Goal: Task Accomplishment & Management: Complete application form

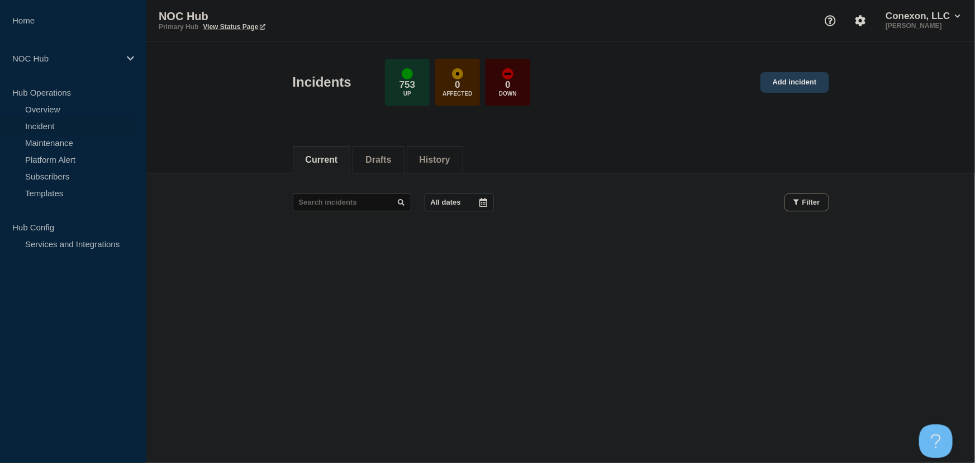
click at [818, 84] on link "Add incident" at bounding box center [794, 82] width 69 height 21
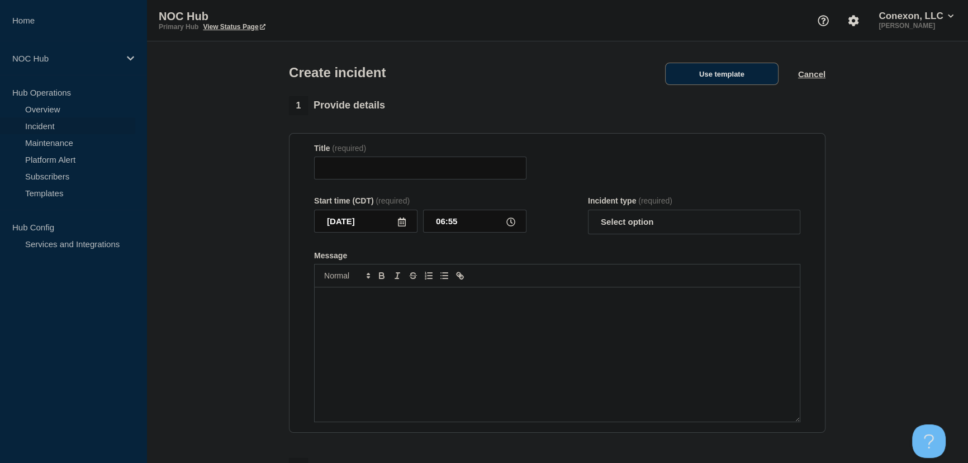
click at [710, 78] on button "Use template" at bounding box center [721, 74] width 113 height 22
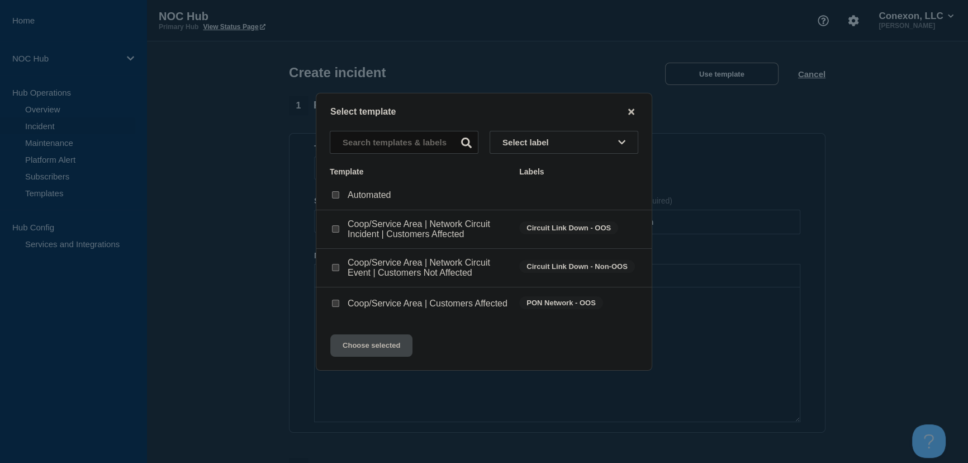
click at [335, 302] on input "Coop/Service Area | Customers Affected checkbox" at bounding box center [335, 303] width 7 height 7
checkbox input "true"
click at [377, 356] on button "Choose selected" at bounding box center [371, 345] width 82 height 22
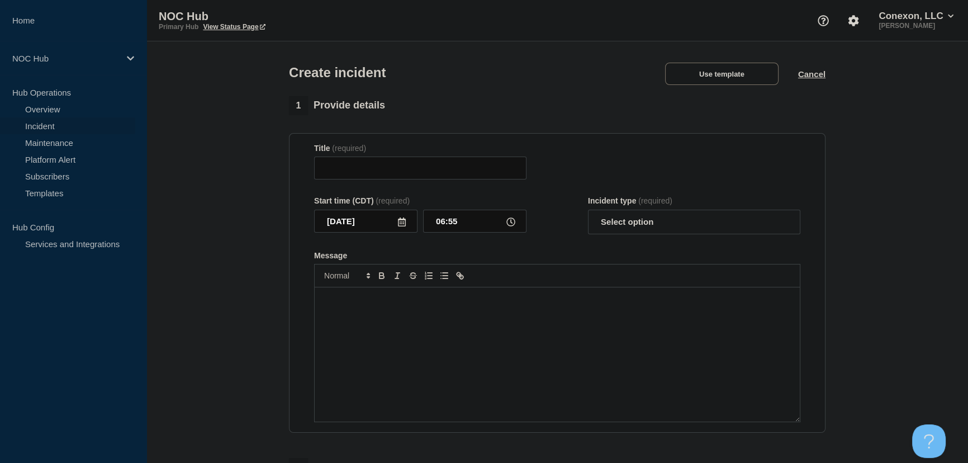
type input "Coop/Service Area | Customers Affected"
select select "investigating"
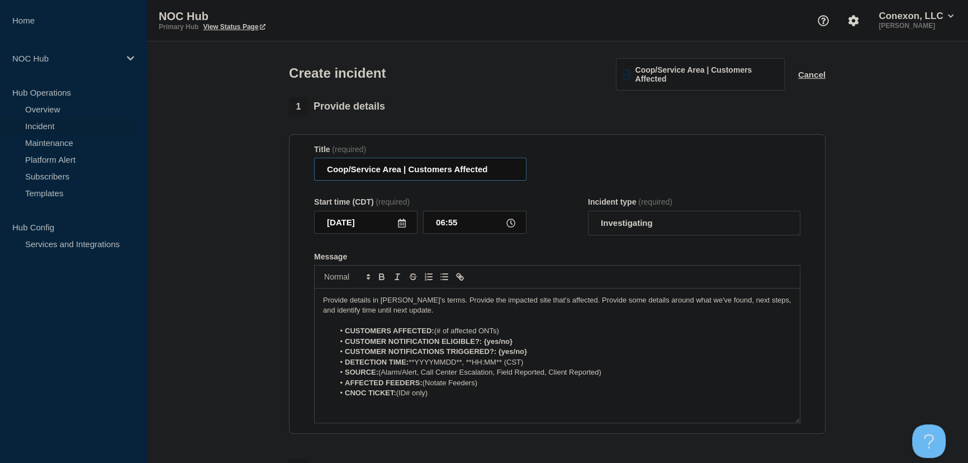
drag, startPoint x: 402, startPoint y: 170, endPoint x: 270, endPoint y: 176, distance: 132.6
click at [270, 176] on section "1 Provide details Title (required) Coop/Service Area | Customers Affected Start…" at bounding box center [556, 417] width 821 height 640
type input "FL139 [GEOGRAPHIC_DATA] | Customers Affected"
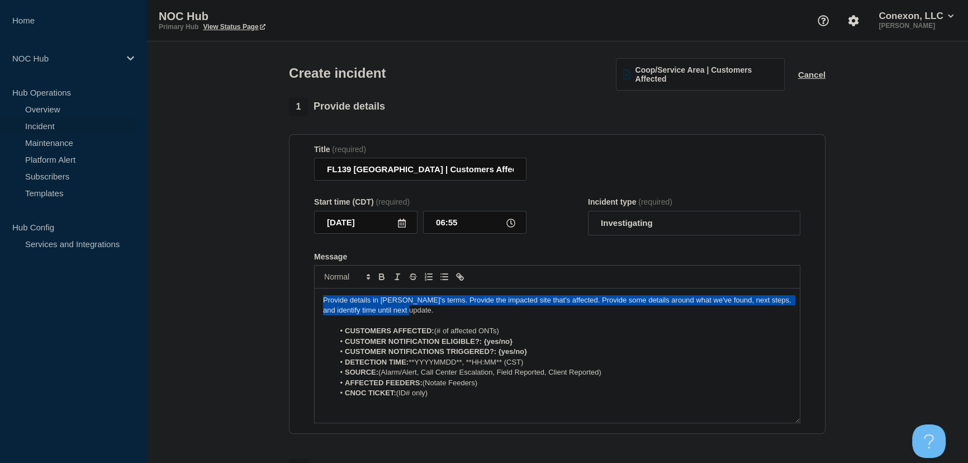
drag, startPoint x: 419, startPoint y: 311, endPoint x: 236, endPoint y: 289, distance: 184.1
click at [236, 289] on section "1 Provide details Title (required) FL139 [GEOGRAPHIC_DATA] | Customers Affected…" at bounding box center [556, 417] width 821 height 640
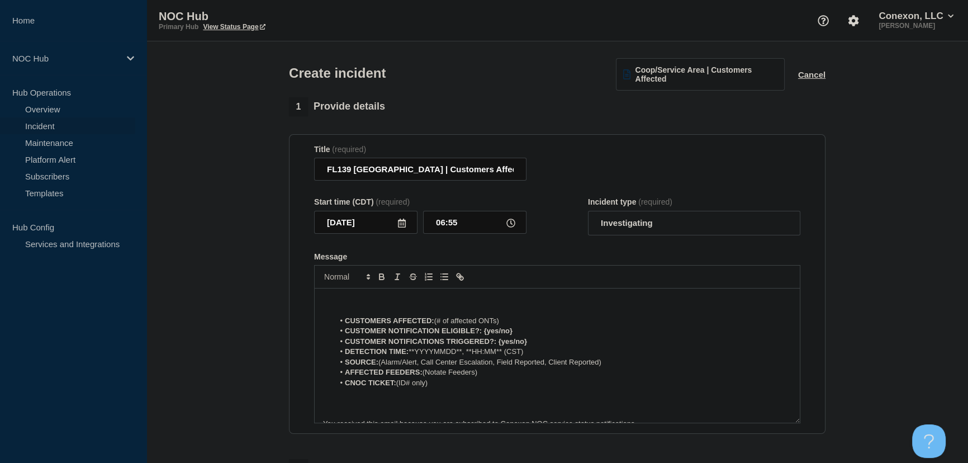
click at [346, 302] on p "Message" at bounding box center [557, 300] width 468 height 10
click at [365, 302] on p "Message" at bounding box center [557, 300] width 468 height 10
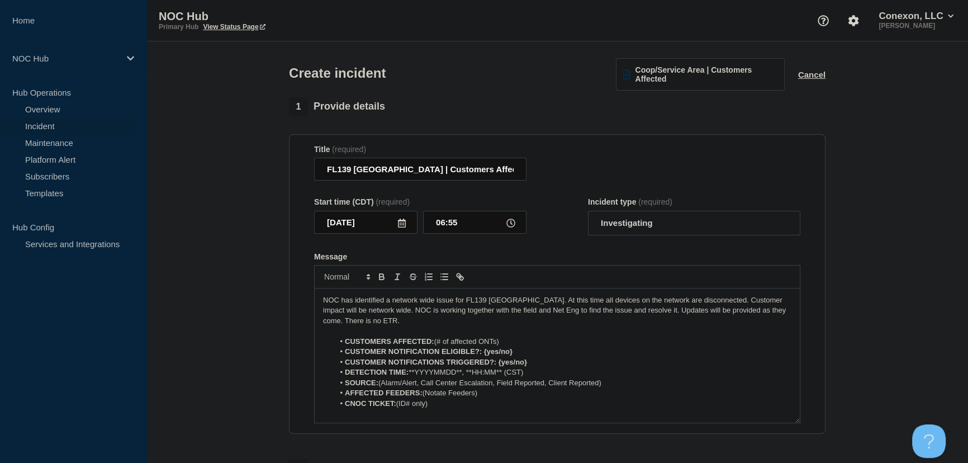
drag, startPoint x: 436, startPoint y: 343, endPoint x: 522, endPoint y: 341, distance: 86.1
click at [522, 341] on li "CUSTOMERS AFFECTED: (# of affected ONTs)" at bounding box center [563, 341] width 458 height 10
drag, startPoint x: 483, startPoint y: 354, endPoint x: 544, endPoint y: 347, distance: 61.3
click at [544, 347] on ol "CUSTOMERS AFFECTED: 16266 CUSTOMER NOTIFICATION ELIGIBLE?: {yes/no} CUSTOMER NO…" at bounding box center [557, 372] width 468 height 72
click at [544, 346] on li "CUSTOMERS AFFECTED: 16266" at bounding box center [563, 341] width 458 height 10
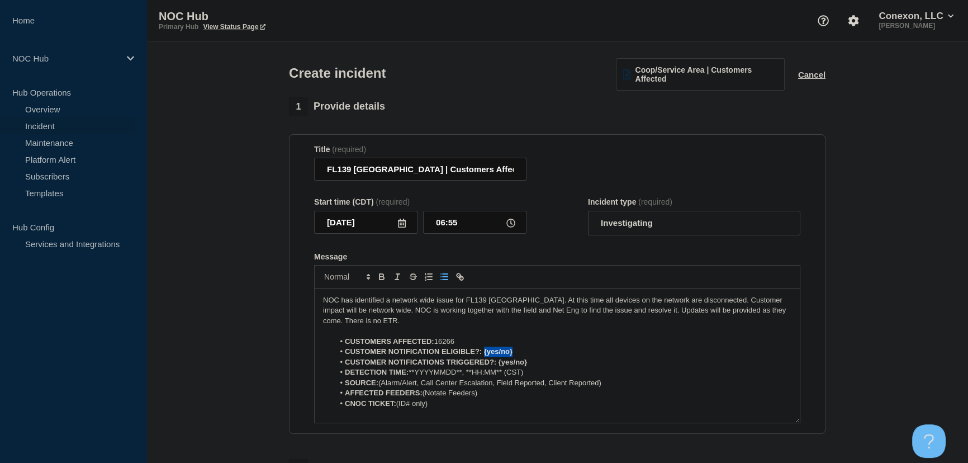
drag, startPoint x: 515, startPoint y: 352, endPoint x: 483, endPoint y: 354, distance: 31.4
click at [483, 354] on li "CUSTOMER NOTIFICATION ELIGIBLE?: {yes/no}" at bounding box center [563, 351] width 458 height 10
drag, startPoint x: 498, startPoint y: 364, endPoint x: 531, endPoint y: 363, distance: 33.0
click at [531, 363] on li "CUSTOMER NOTIFICATIONS TRIGGERED?: {yes/no}" at bounding box center [563, 362] width 458 height 10
drag, startPoint x: 528, startPoint y: 377, endPoint x: 410, endPoint y: 374, distance: 117.9
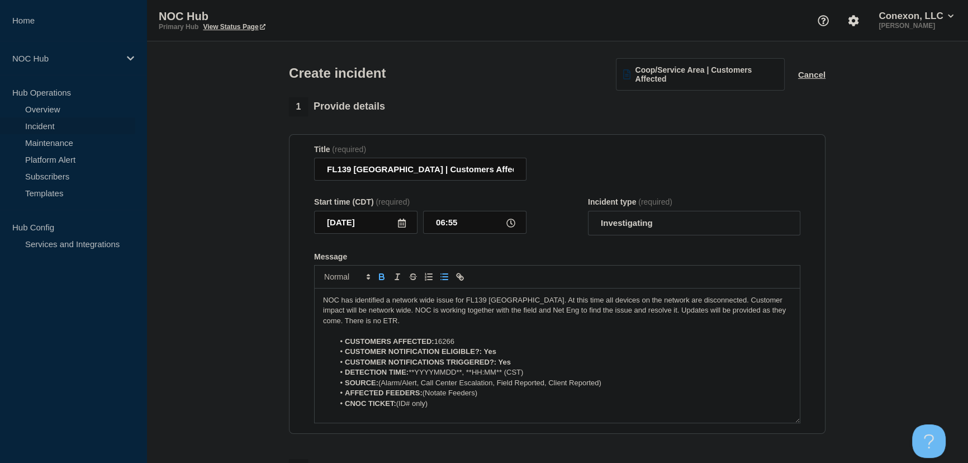
click at [410, 374] on li "DETECTION TIME: **YYYYMMDD**, **HH:MM** (CST)" at bounding box center [563, 372] width 458 height 10
drag, startPoint x: 381, startPoint y: 387, endPoint x: 610, endPoint y: 386, distance: 228.5
click at [610, 386] on li "SOURCE: (Alarm/Alert, Call Center Escalation, Field Reported, Client Reported)" at bounding box center [563, 383] width 458 height 10
drag, startPoint x: 423, startPoint y: 394, endPoint x: 505, endPoint y: 397, distance: 82.2
click at [505, 397] on li "AFFECTED FEEDERS: (Notate Feeders)" at bounding box center [563, 393] width 458 height 10
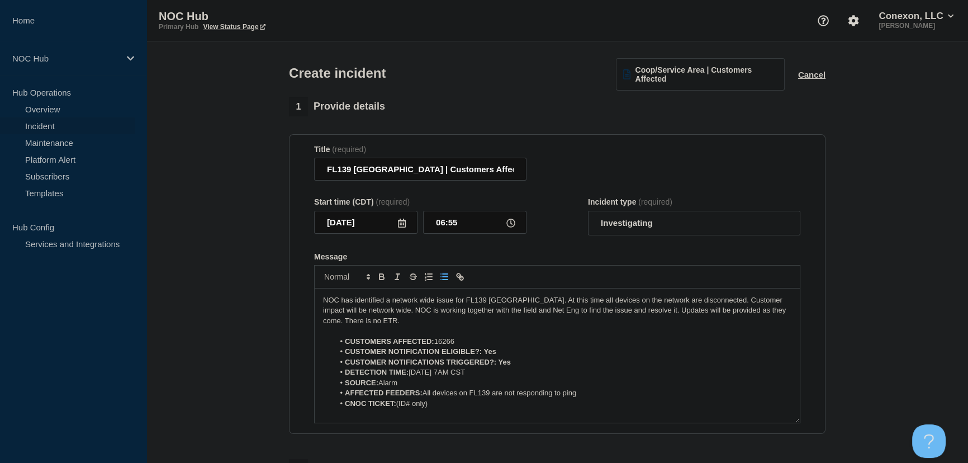
drag, startPoint x: 397, startPoint y: 407, endPoint x: 463, endPoint y: 407, distance: 66.5
click at [463, 407] on li "CNOC TICKET: (ID# only)" at bounding box center [563, 403] width 458 height 10
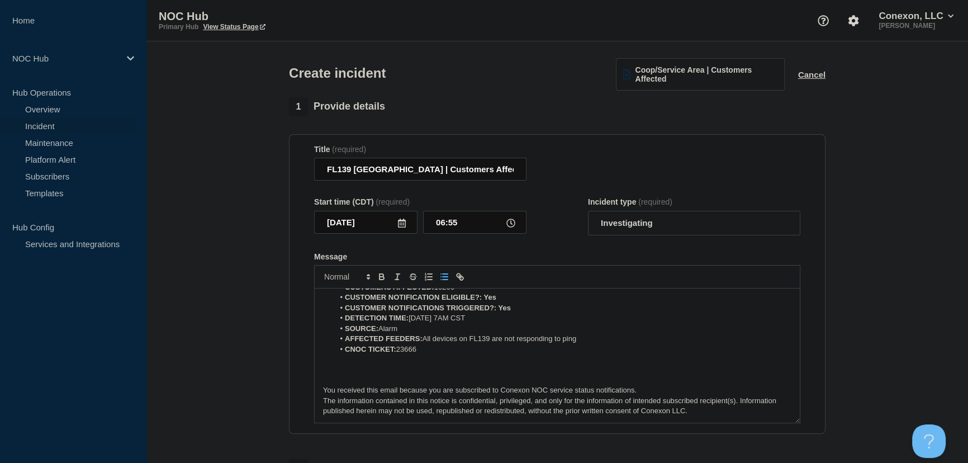
click at [360, 374] on p "Message" at bounding box center [557, 369] width 468 height 10
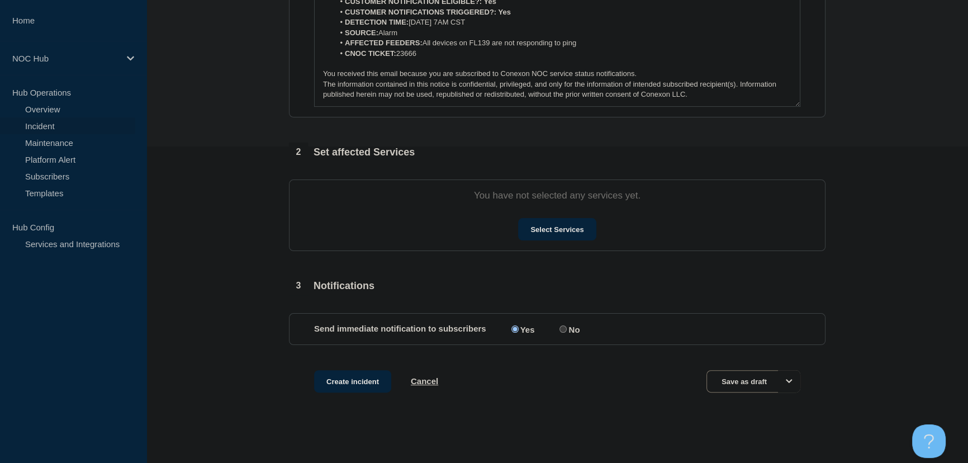
scroll to position [321, 0]
click at [554, 222] on button "Select Services" at bounding box center [557, 227] width 78 height 22
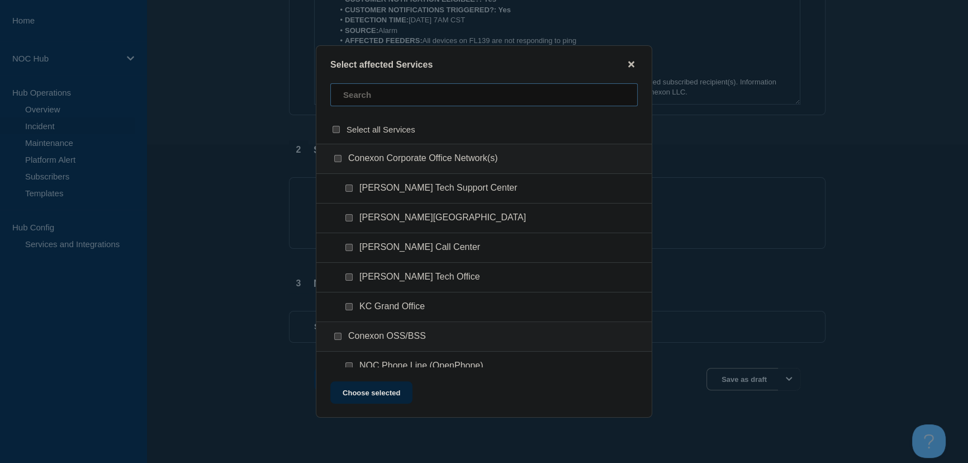
click at [373, 97] on input "text" at bounding box center [483, 94] width 307 height 23
type input "fl139"
click at [349, 187] on input "FL139-Core Systems Services checkbox" at bounding box center [348, 187] width 7 height 7
checkbox input "true"
click at [348, 245] on input "FL139-Network Link(s)/Circuit(s) checkbox" at bounding box center [348, 247] width 7 height 7
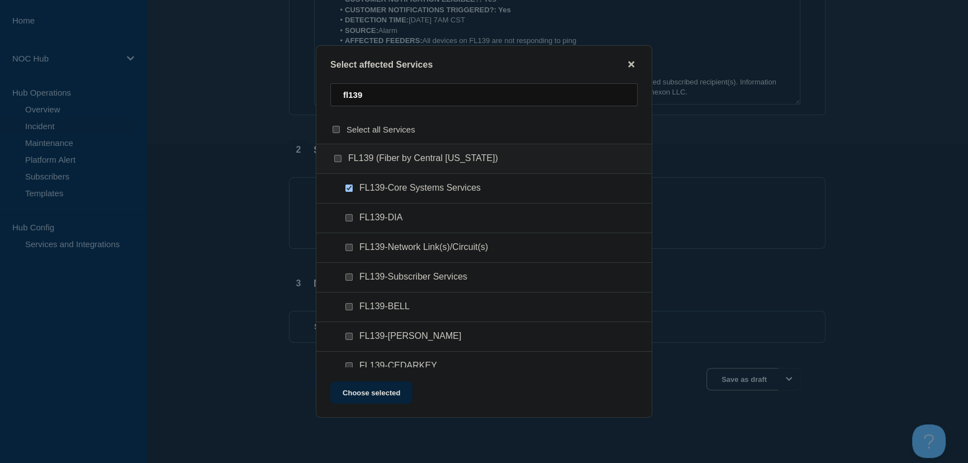
checkbox input "true"
click at [349, 278] on input "FL139-Subscriber Services checkbox" at bounding box center [348, 276] width 7 height 7
checkbox input "true"
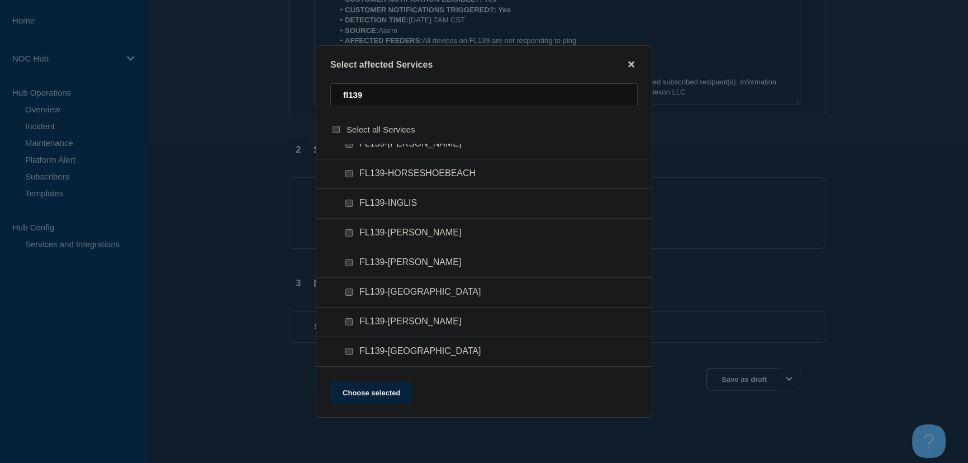
scroll to position [434, 0]
click at [349, 350] on input "FL139-WILLISTON checkbox" at bounding box center [348, 351] width 7 height 7
checkbox input "true"
click at [349, 324] on input "FL139-USHER checkbox" at bounding box center [348, 322] width 7 height 7
checkbox input "true"
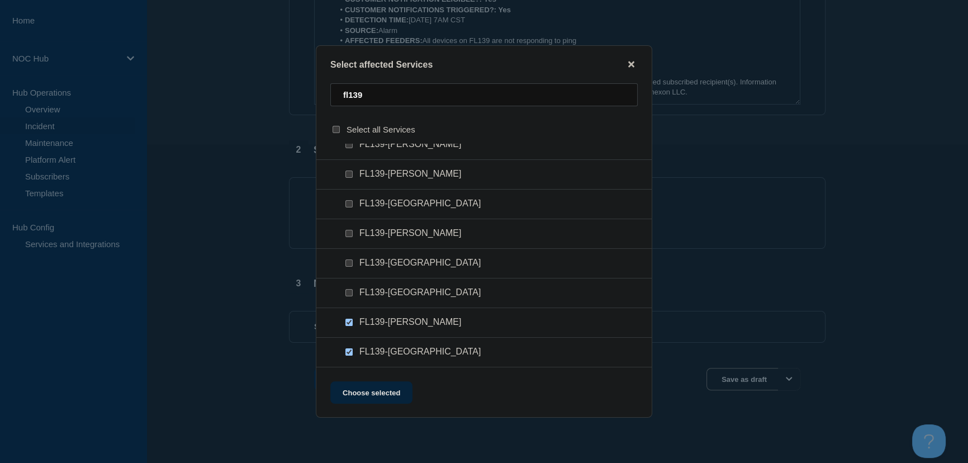
click at [348, 291] on input "FL139-TRENTON checkbox" at bounding box center [348, 292] width 7 height 7
checkbox input "true"
click at [348, 262] on input "FL139-SUWANNEE checkbox" at bounding box center [348, 262] width 7 height 7
checkbox input "true"
click at [351, 236] on input "FL139-RENFROE checkbox" at bounding box center [348, 233] width 7 height 7
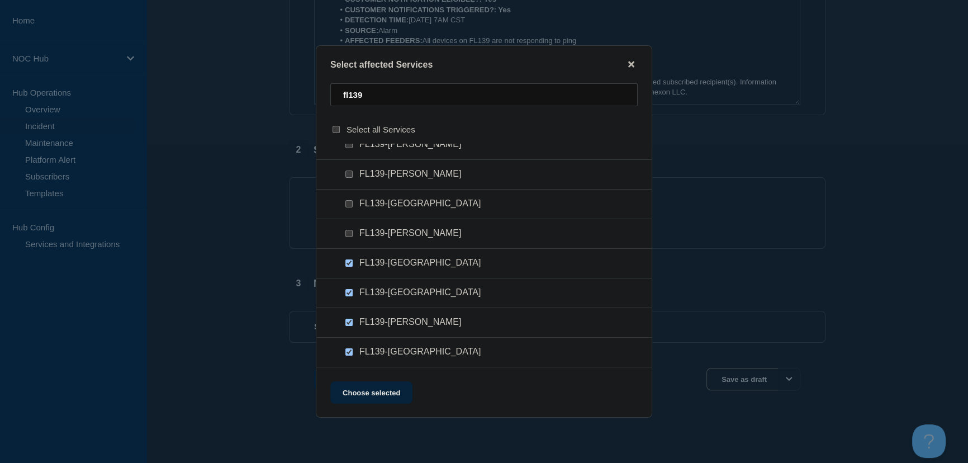
checkbox input "true"
click at [350, 219] on ul "FL139-[GEOGRAPHIC_DATA]" at bounding box center [483, 234] width 335 height 30
click at [350, 206] on input "FL139-OLDTOWN checkbox" at bounding box center [348, 203] width 7 height 7
checkbox input "true"
click at [349, 174] on input "FL139-NEWBERRY checkbox" at bounding box center [348, 173] width 7 height 7
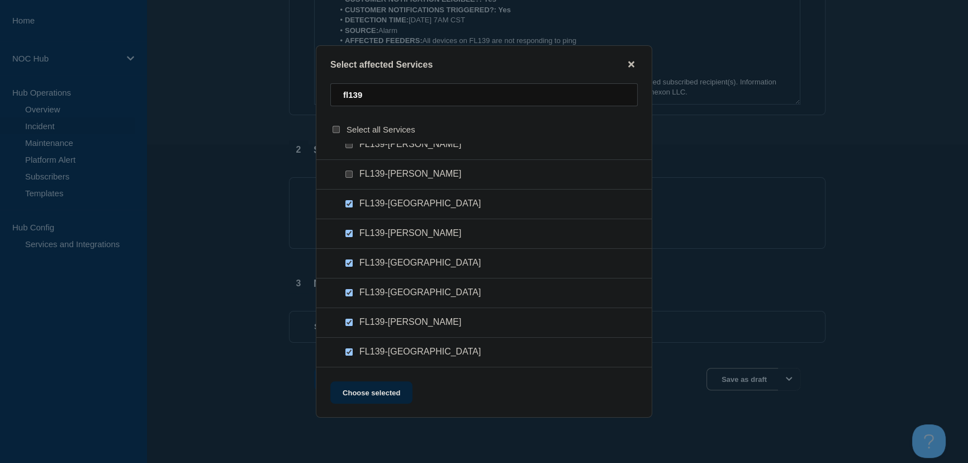
checkbox input "true"
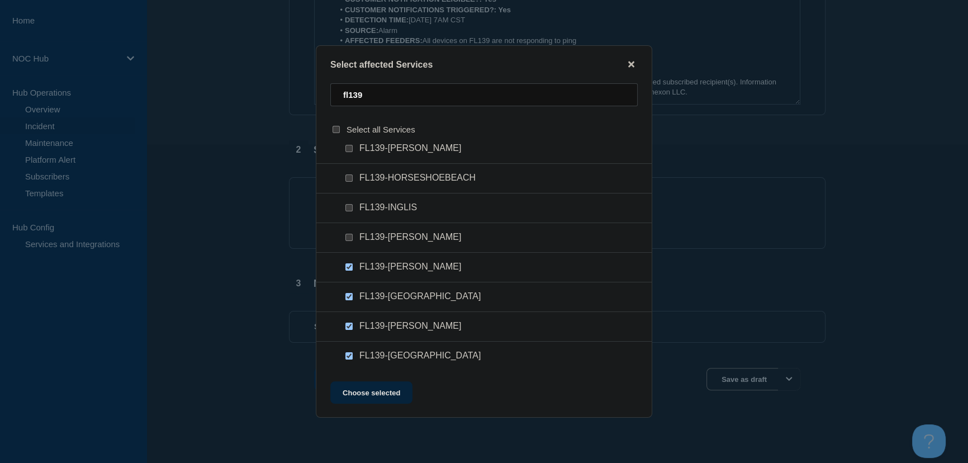
scroll to position [332, 0]
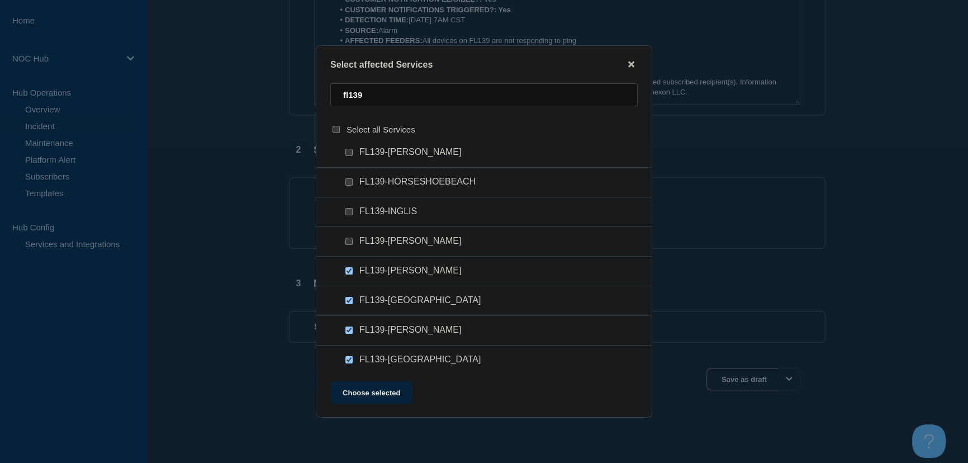
click at [349, 243] on input "FL139-NEALS checkbox" at bounding box center [348, 240] width 7 height 7
checkbox input "true"
drag, startPoint x: 350, startPoint y: 216, endPoint x: 350, endPoint y: 210, distance: 6.1
click at [350, 212] on input "FL139-INGLIS checkbox" at bounding box center [348, 211] width 7 height 7
checkbox input "true"
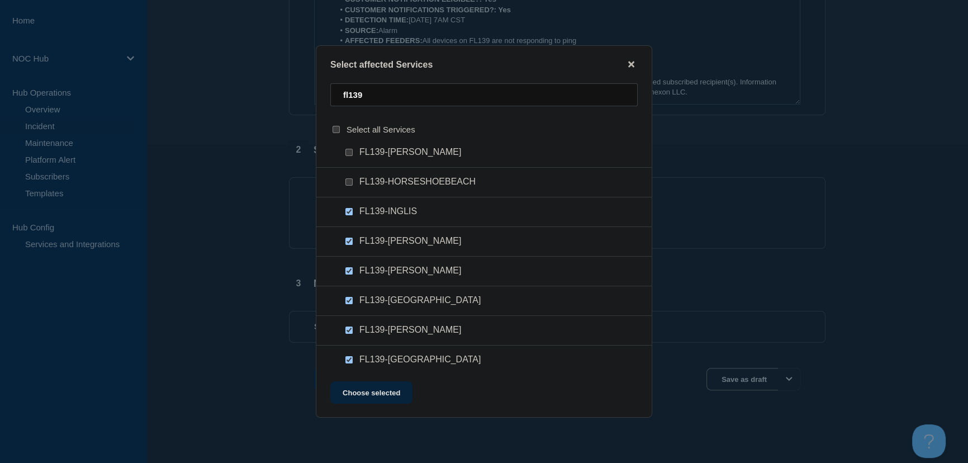
click at [349, 182] on input "FL139-HORSESHOEBEACH checkbox" at bounding box center [348, 181] width 7 height 7
checkbox input "true"
click at [348, 156] on input "FL139-DEMPSEY checkbox" at bounding box center [348, 152] width 7 height 7
checkbox input "true"
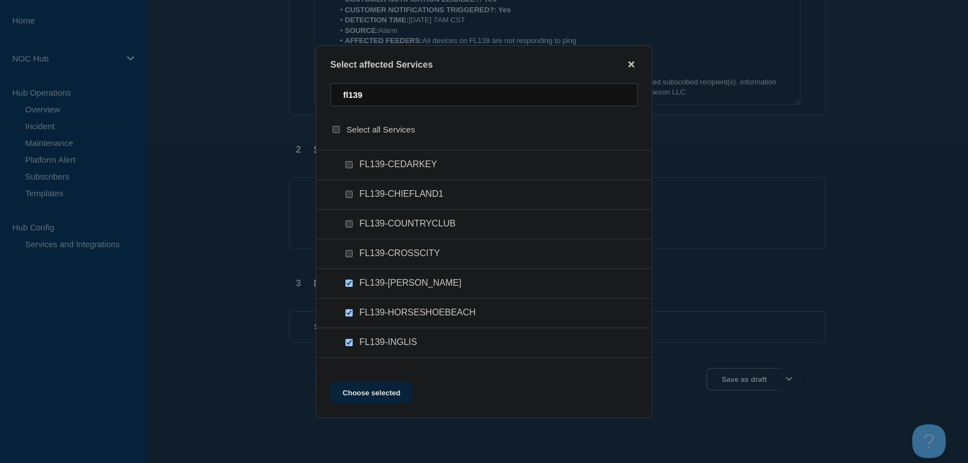
scroll to position [179, 0]
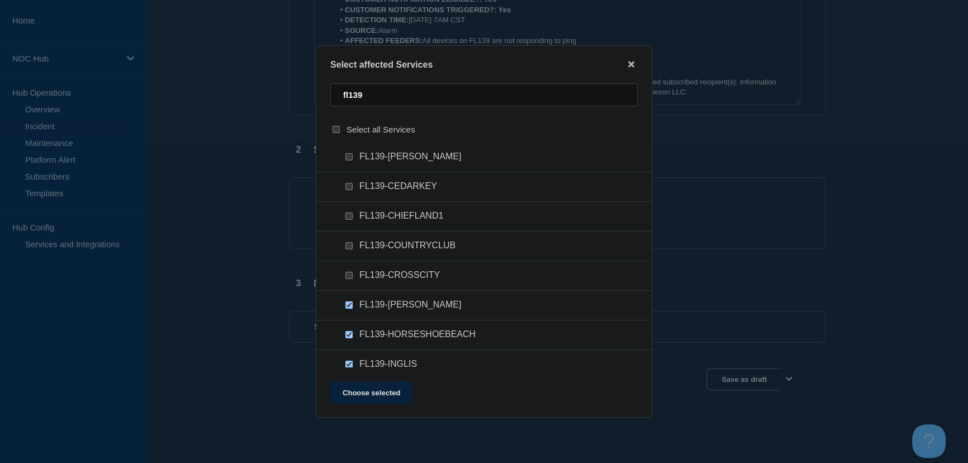
drag, startPoint x: 351, startPoint y: 278, endPoint x: 346, endPoint y: 255, distance: 22.9
click at [350, 275] on input "FL139-CROSSCITY checkbox" at bounding box center [348, 275] width 7 height 7
checkbox input "true"
click at [345, 249] on input "FL139-COUNTRYCLUB checkbox" at bounding box center [348, 245] width 7 height 7
checkbox input "true"
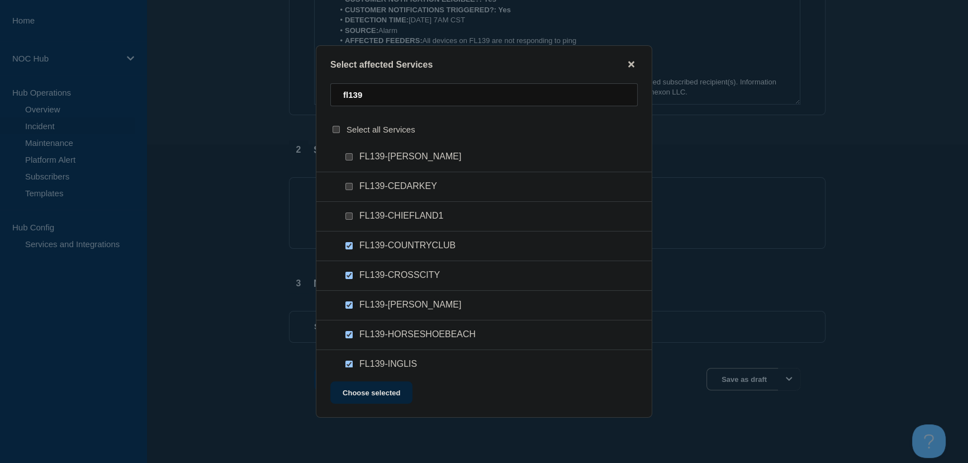
click at [347, 216] on input "FL139-CHIEFLAND1 checkbox" at bounding box center [348, 215] width 7 height 7
checkbox input "true"
drag, startPoint x: 349, startPoint y: 185, endPoint x: 350, endPoint y: 175, distance: 9.5
click at [349, 202] on ul "FL139-CEDARKEY" at bounding box center [483, 217] width 335 height 30
click at [348, 158] on input "FL139-BRONSON checkbox" at bounding box center [348, 156] width 7 height 7
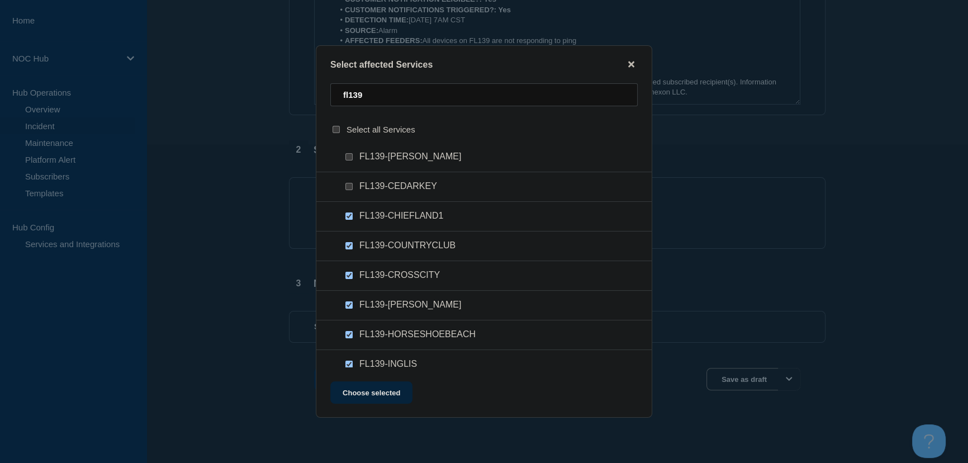
checkbox input "true"
click at [345, 189] on input "FL139-CEDARKEY checkbox" at bounding box center [348, 186] width 7 height 7
checkbox input "true"
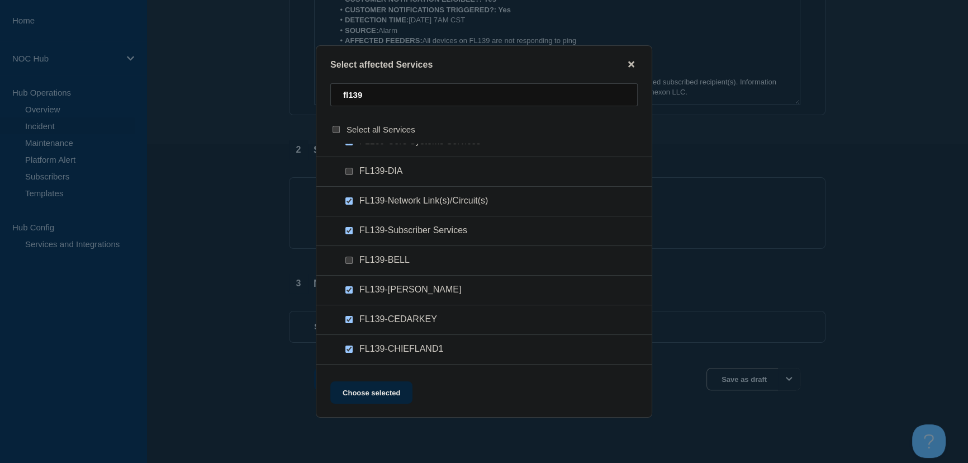
scroll to position [27, 0]
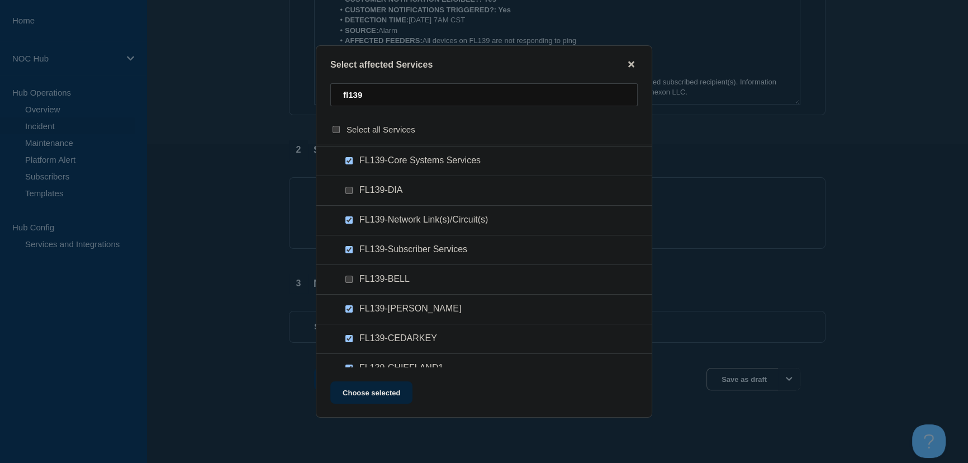
click at [347, 279] on input "FL139-BELL checkbox" at bounding box center [348, 278] width 7 height 7
checkbox input "true"
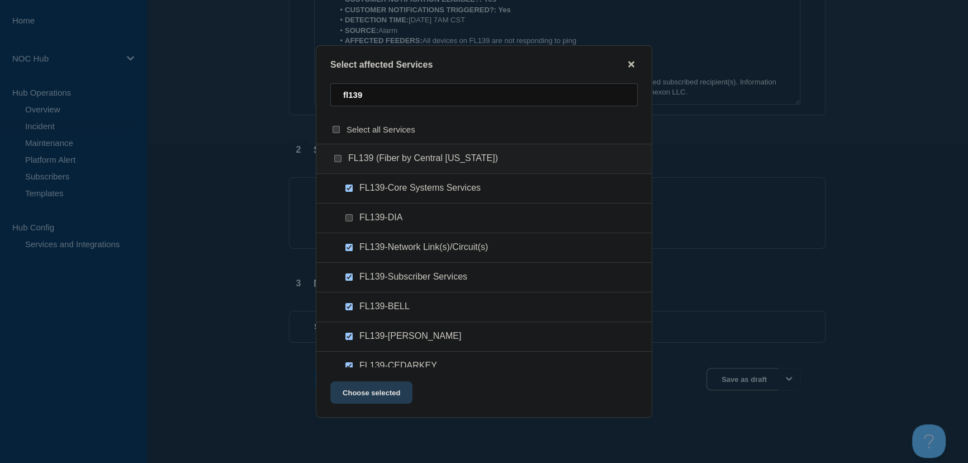
click at [391, 396] on button "Choose selected" at bounding box center [371, 392] width 82 height 22
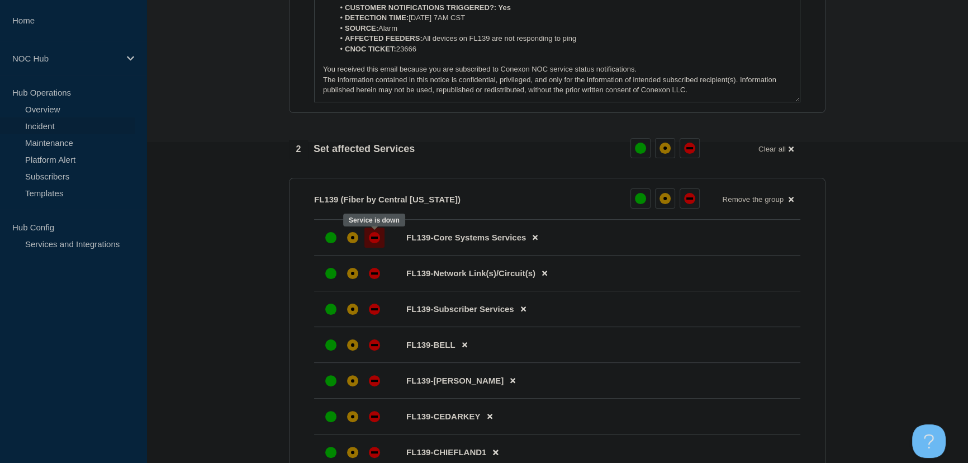
click at [371, 238] on div "down" at bounding box center [374, 237] width 7 height 2
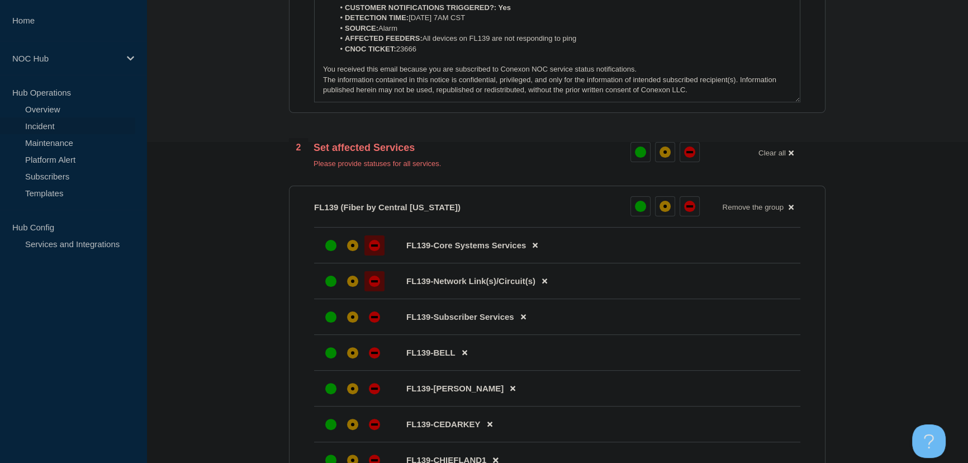
click at [381, 285] on div at bounding box center [374, 281] width 20 height 20
click at [379, 320] on div at bounding box center [374, 317] width 20 height 20
click at [376, 351] on div "down" at bounding box center [374, 352] width 7 height 2
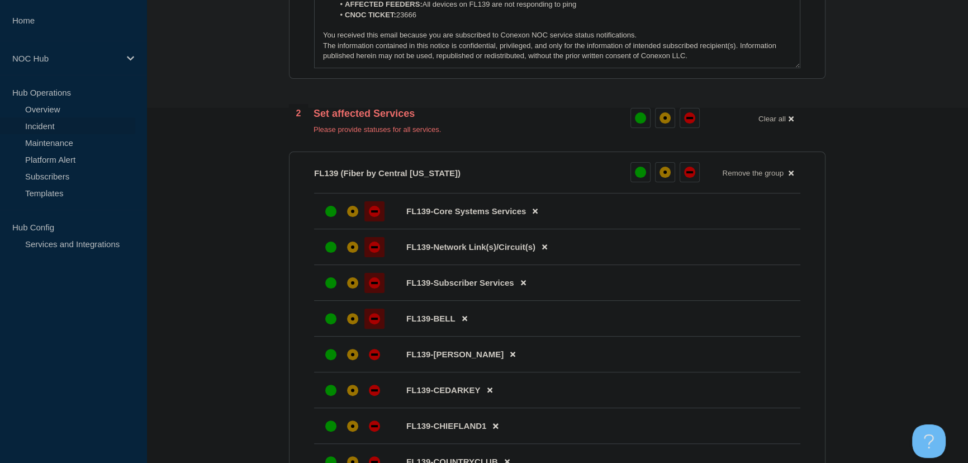
scroll to position [422, 0]
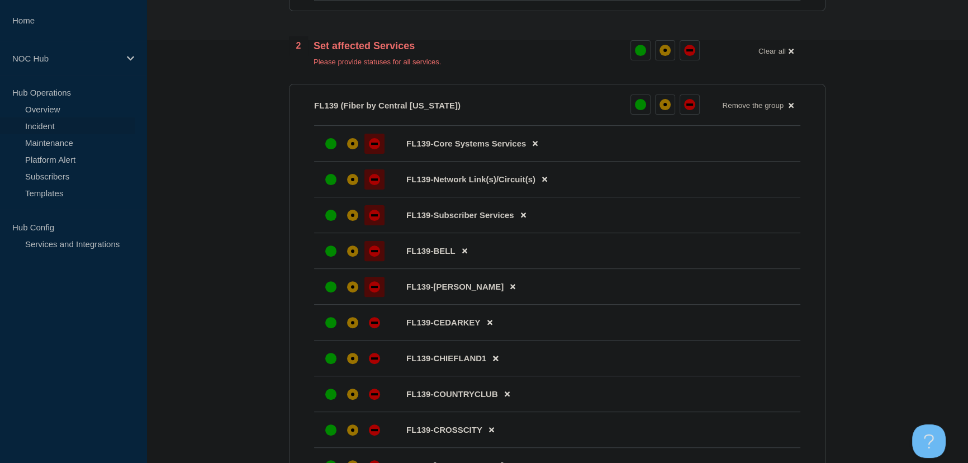
click at [382, 292] on div at bounding box center [374, 287] width 20 height 20
click at [372, 327] on div at bounding box center [374, 322] width 20 height 20
drag, startPoint x: 374, startPoint y: 358, endPoint x: 374, endPoint y: 396, distance: 38.0
click at [374, 362] on div "down" at bounding box center [374, 358] width 11 height 11
click at [374, 396] on div "down" at bounding box center [374, 393] width 11 height 11
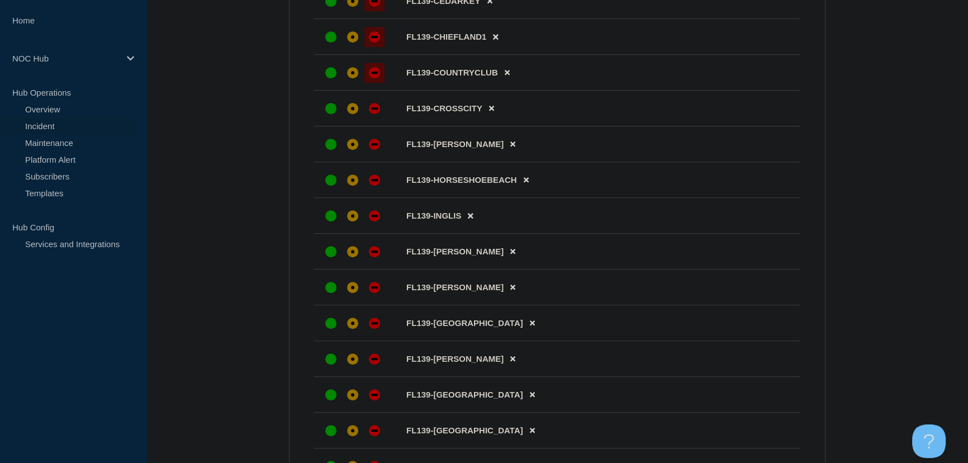
scroll to position [727, 0]
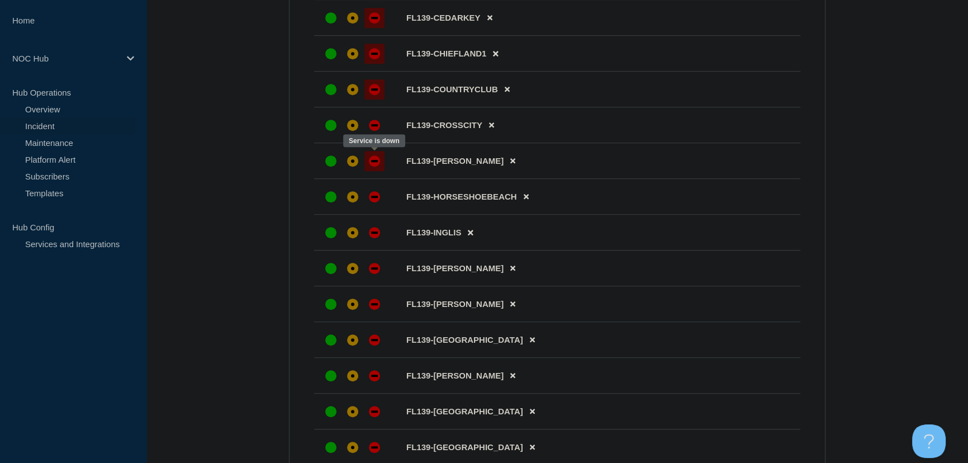
click at [375, 160] on div "down" at bounding box center [374, 161] width 7 height 2
click at [373, 125] on div "down" at bounding box center [374, 125] width 11 height 11
click at [378, 215] on li "FL139-HORSESHOEBEACH" at bounding box center [557, 233] width 486 height 36
click at [374, 200] on div at bounding box center [374, 197] width 20 height 20
click at [370, 239] on div at bounding box center [374, 232] width 20 height 20
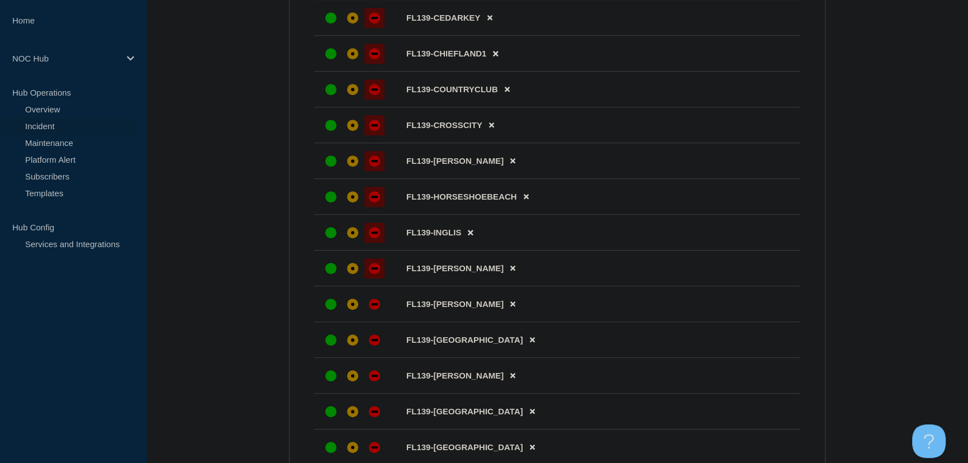
click at [378, 267] on div "down" at bounding box center [374, 268] width 11 height 11
click at [375, 298] on div "down" at bounding box center [374, 303] width 11 height 11
click at [375, 340] on div at bounding box center [374, 340] width 20 height 20
click at [374, 365] on div at bounding box center [374, 375] width 20 height 20
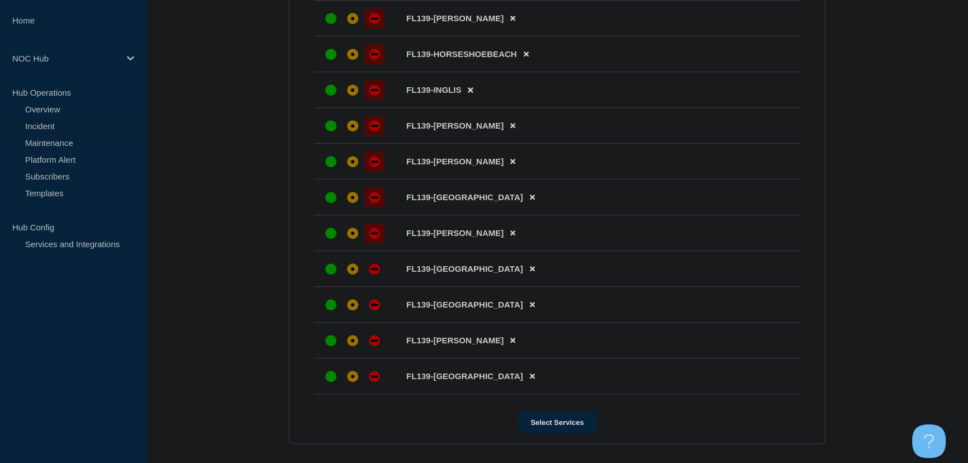
scroll to position [880, 0]
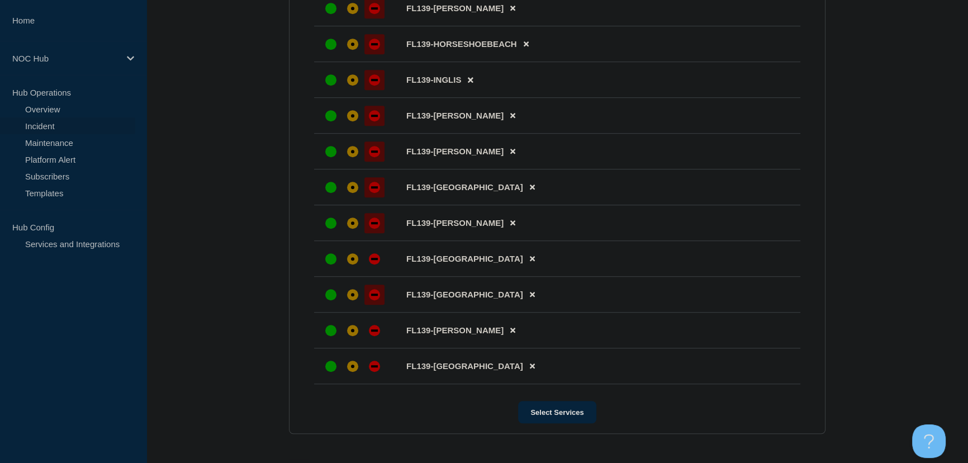
drag, startPoint x: 373, startPoint y: 253, endPoint x: 374, endPoint y: 280, distance: 26.9
click at [373, 258] on div "down" at bounding box center [374, 259] width 7 height 2
click at [374, 284] on div at bounding box center [374, 294] width 20 height 20
click at [374, 325] on div "down" at bounding box center [374, 330] width 11 height 11
click at [374, 365] on div "down" at bounding box center [374, 366] width 7 height 2
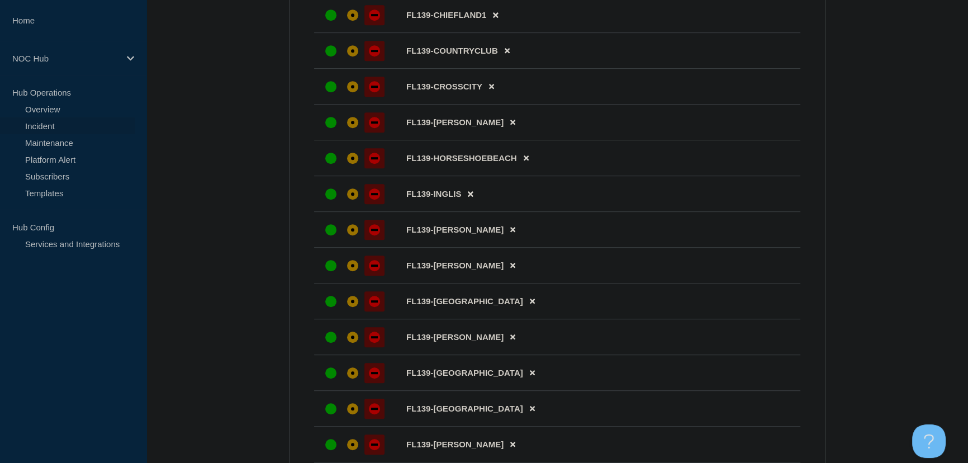
scroll to position [1052, 0]
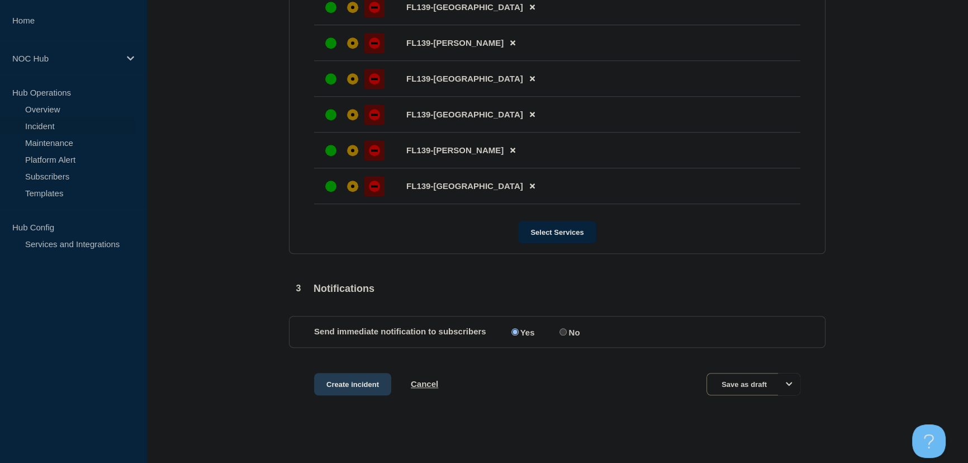
click at [378, 377] on button "Create incident" at bounding box center [352, 384] width 77 height 22
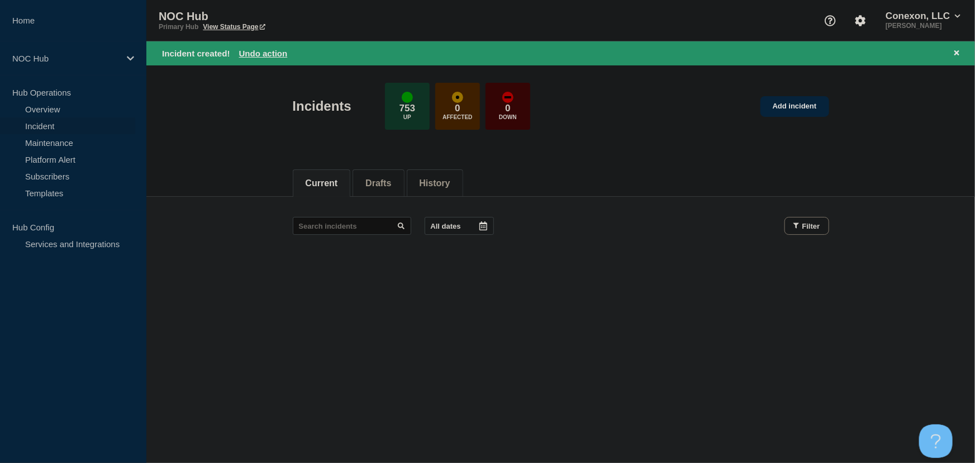
click at [206, 130] on header "Incidents 753 Up 0 Affected 0 Down Add incident" at bounding box center [560, 111] width 829 height 93
click at [39, 122] on link "Incident" at bounding box center [67, 125] width 135 height 17
click at [39, 116] on link "Overview" at bounding box center [67, 109] width 135 height 17
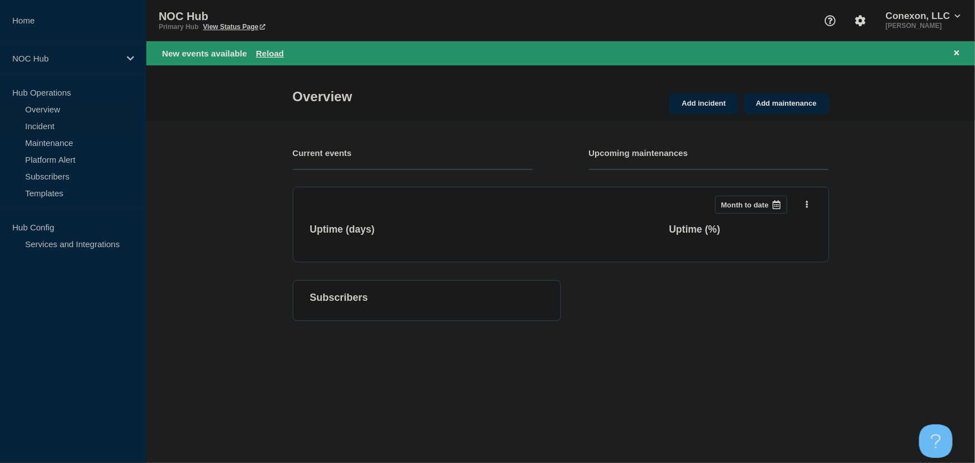
click at [40, 126] on link "Incident" at bounding box center [67, 125] width 135 height 17
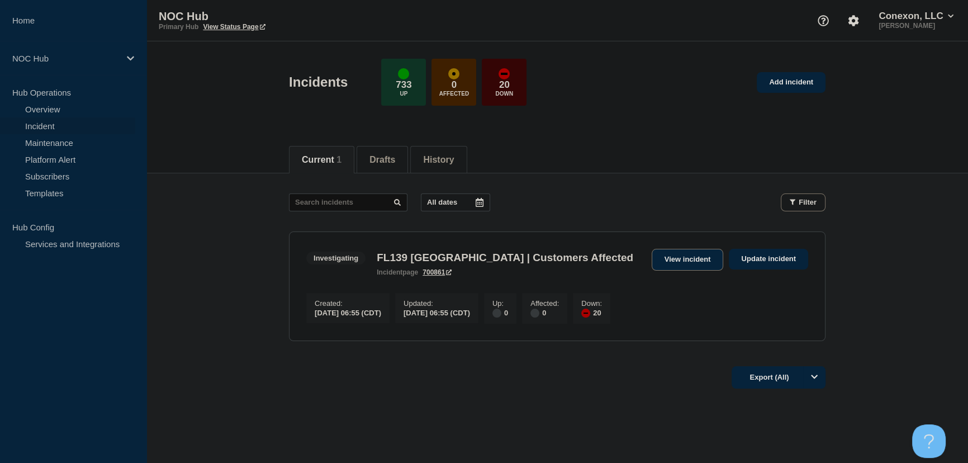
click at [676, 260] on link "View incident" at bounding box center [688, 260] width 72 height 22
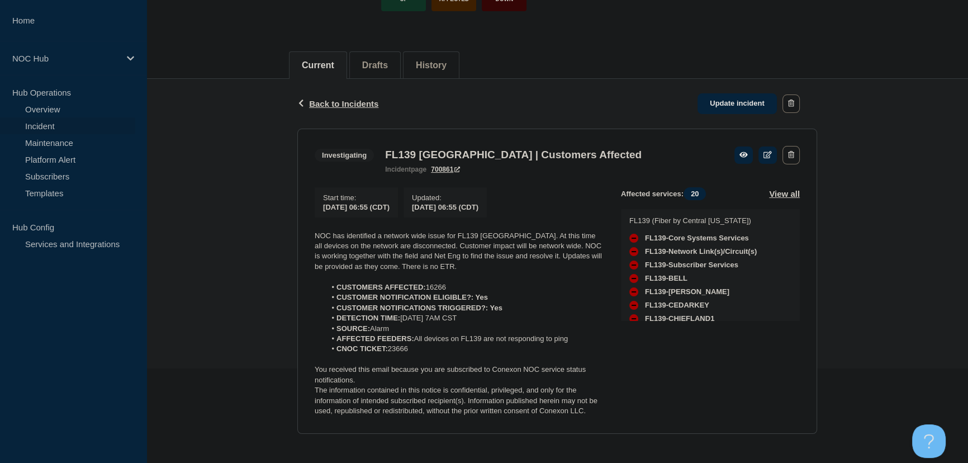
scroll to position [102, 0]
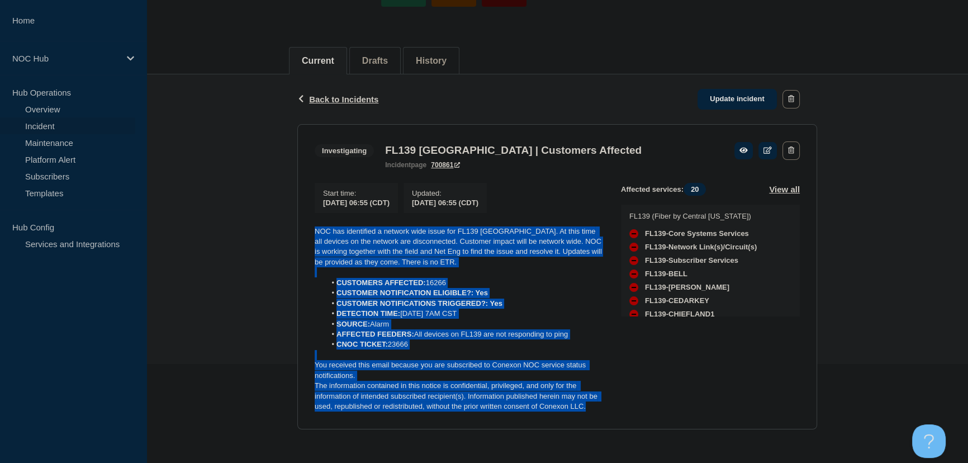
drag, startPoint x: 592, startPoint y: 407, endPoint x: 293, endPoint y: 226, distance: 348.7
click at [293, 226] on div "Back Back to Incidents Update incident Investigating FL139 [GEOGRAPHIC_DATA] | …" at bounding box center [557, 260] width 536 height 372
click at [432, 256] on p "NOC has identified a network wide issue for FL139 [GEOGRAPHIC_DATA]. At this ti…" at bounding box center [459, 246] width 288 height 41
drag, startPoint x: 587, startPoint y: 410, endPoint x: 275, endPoint y: 217, distance: 366.1
click at [275, 217] on div "Back Back to Incidents Update incident Investigating FL139 [GEOGRAPHIC_DATA] | …" at bounding box center [556, 260] width 821 height 372
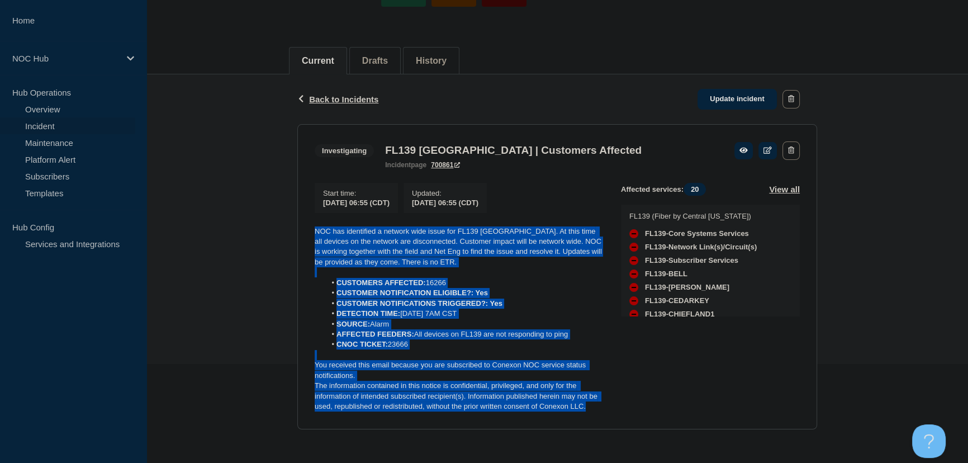
copy div "NOC has identified a network wide issue for FL139 [GEOGRAPHIC_DATA]. At this ti…"
click at [502, 278] on li "CUSTOMERS AFFECTED: 16266" at bounding box center [465, 283] width 278 height 10
drag, startPoint x: 578, startPoint y: 402, endPoint x: 311, endPoint y: 222, distance: 322.8
click at [311, 222] on section "Investigating FL139 [GEOGRAPHIC_DATA] | Customers Affected incident page 700861…" at bounding box center [557, 276] width 520 height 305
copy div "NOC has identified a network wide issue for FL139 [GEOGRAPHIC_DATA]. At this ti…"
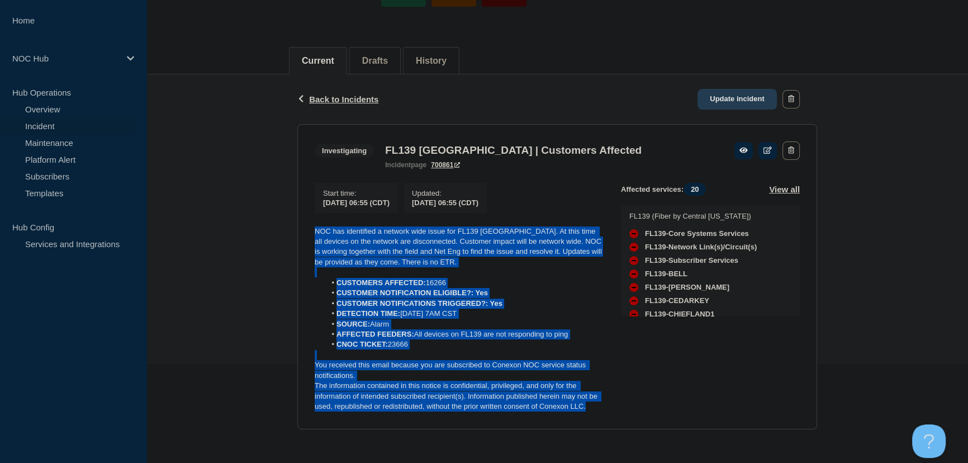
click at [733, 97] on link "Update incident" at bounding box center [736, 99] width 79 height 21
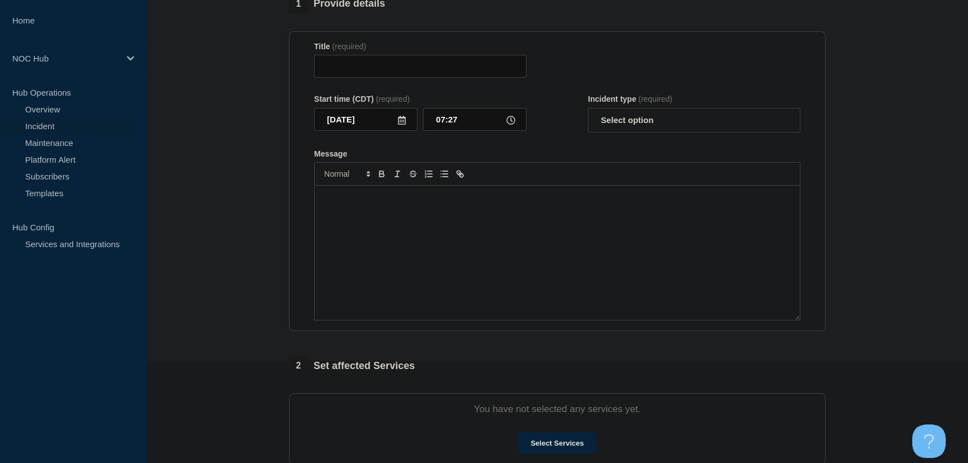
click at [510, 229] on div "Message" at bounding box center [557, 253] width 485 height 134
type input "FL139 [GEOGRAPHIC_DATA] | Customers Affected"
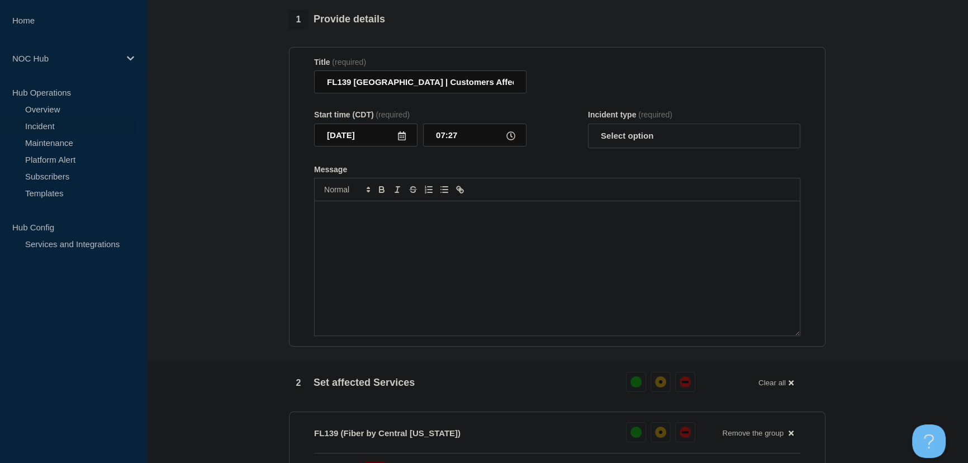
paste div "Message"
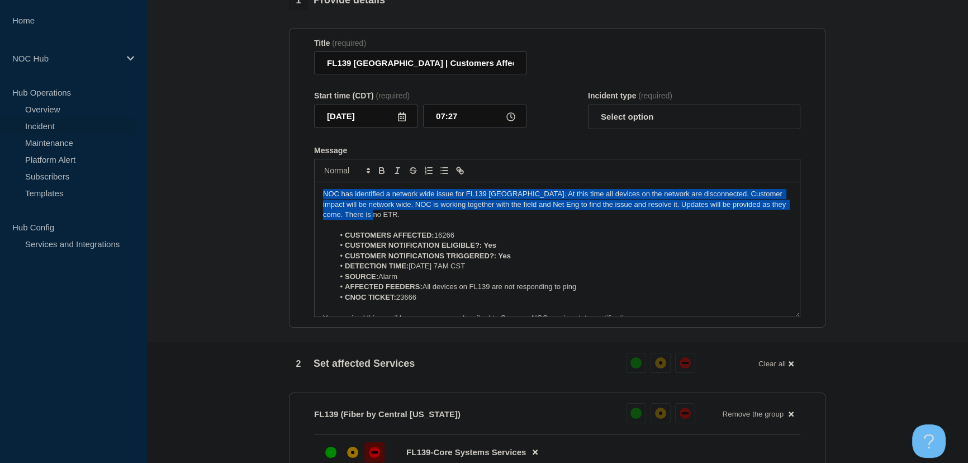
drag, startPoint x: 382, startPoint y: 224, endPoint x: 282, endPoint y: 173, distance: 111.5
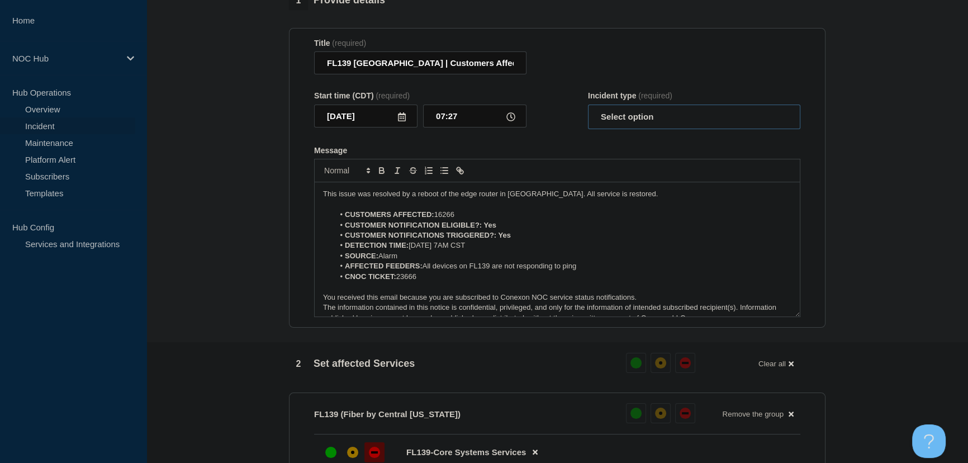
click at [659, 128] on select "Select option Investigating Identified Monitoring Resolved" at bounding box center [694, 116] width 212 height 25
select select "resolved"
click at [588, 111] on select "Select option Investigating Identified Monitoring Resolved" at bounding box center [694, 116] width 212 height 25
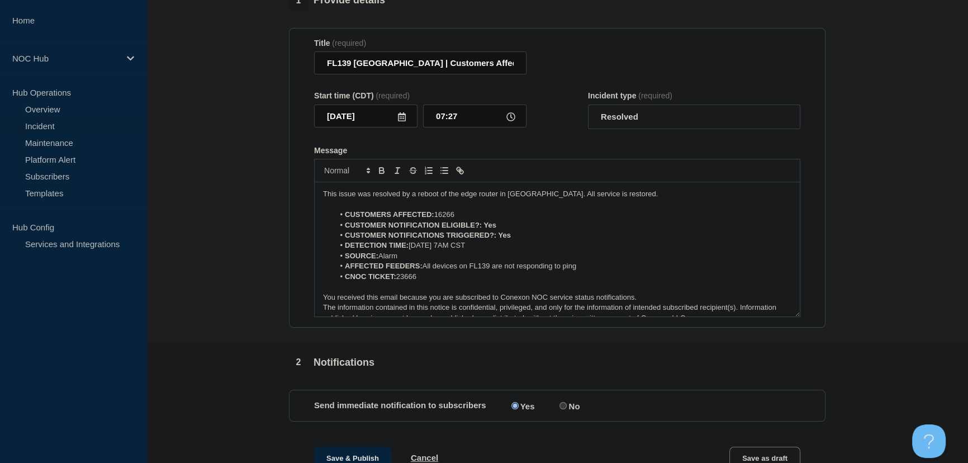
click at [569, 145] on form "Title (required) FL139 [GEOGRAPHIC_DATA] | Customers Affected Start time (CDT) …" at bounding box center [557, 178] width 486 height 279
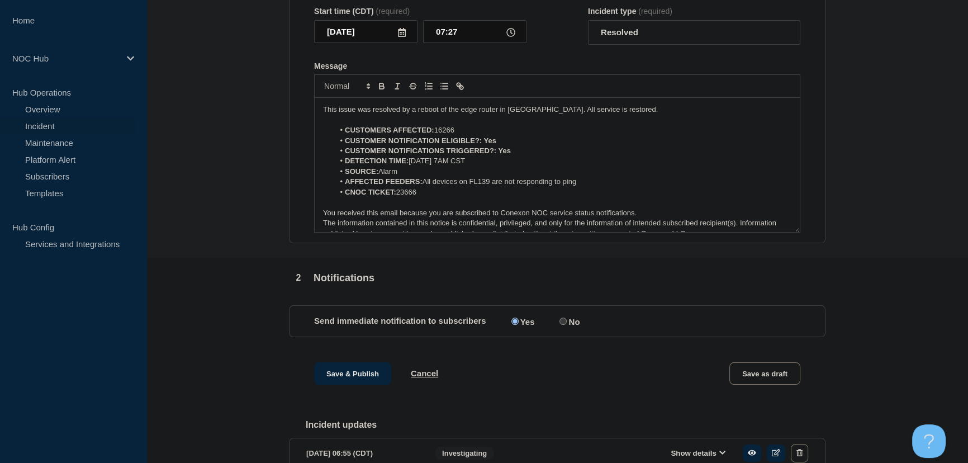
scroll to position [270, 0]
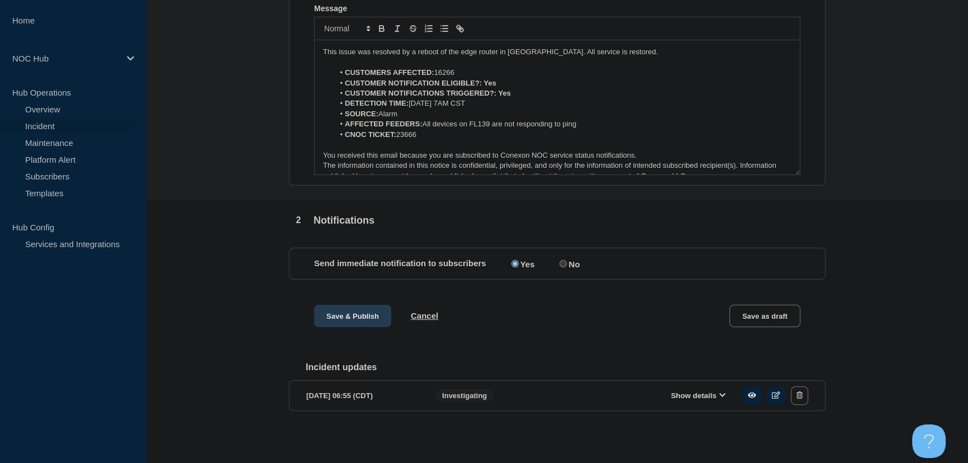
click at [333, 312] on button "Save & Publish" at bounding box center [352, 316] width 77 height 22
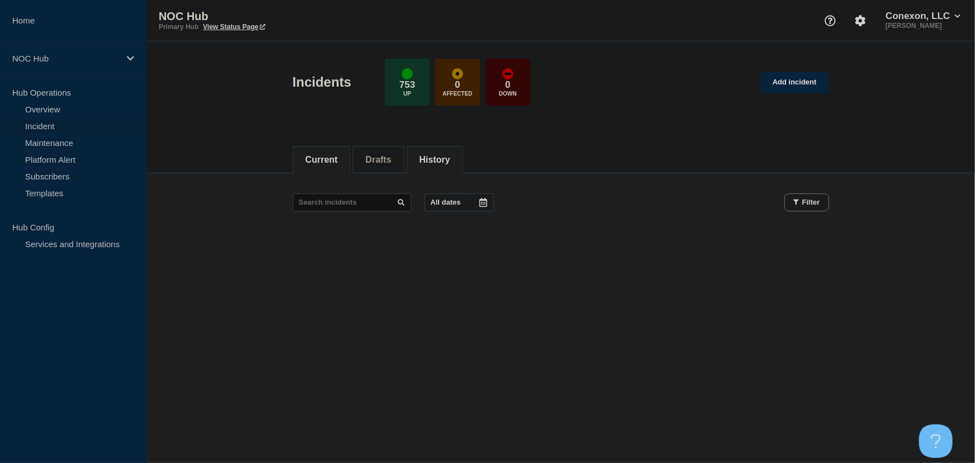
click at [429, 161] on button "History" at bounding box center [435, 160] width 31 height 10
